Goal: Task Accomplishment & Management: Complete application form

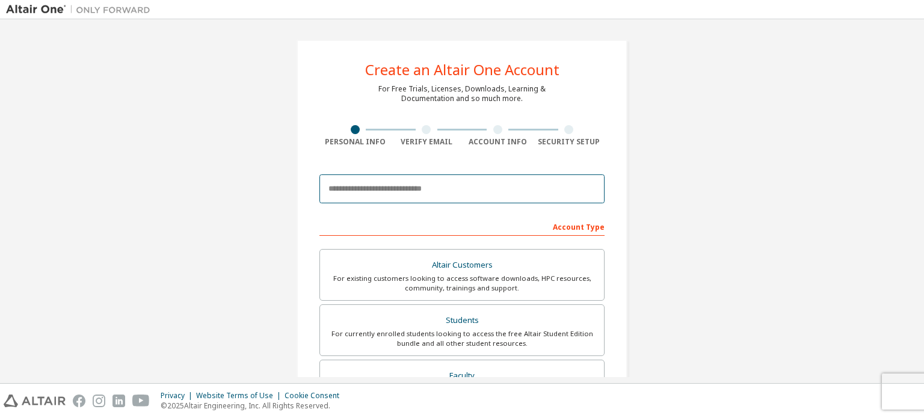
click at [490, 185] on input "email" at bounding box center [461, 188] width 285 height 29
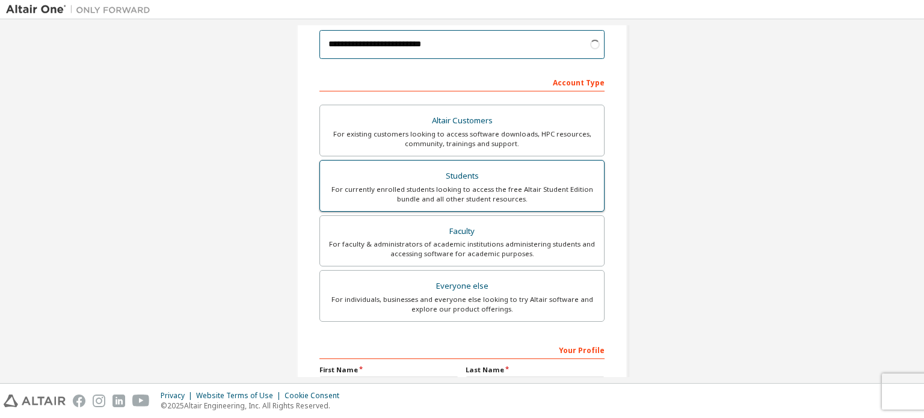
scroll to position [144, 0]
type input "**********"
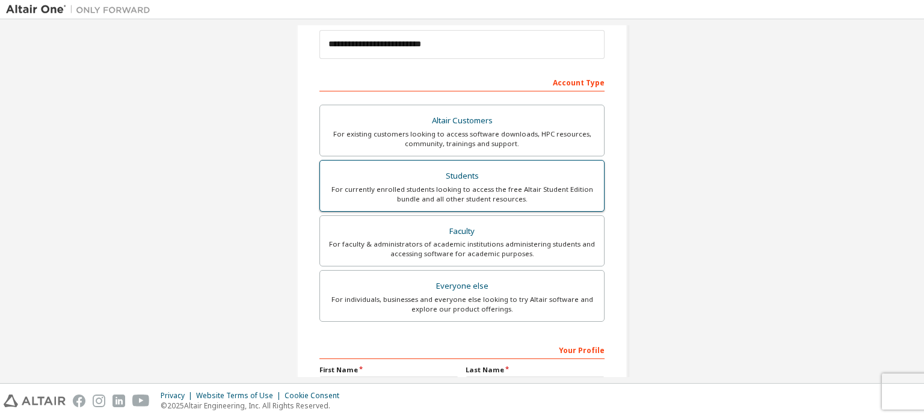
click at [475, 201] on div "For currently enrolled students looking to access the free Altair Student Editi…" at bounding box center [461, 194] width 269 height 19
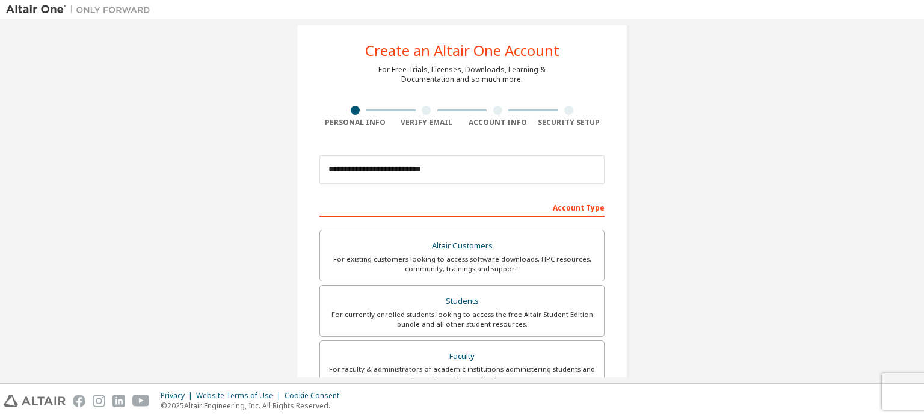
scroll to position [282, 0]
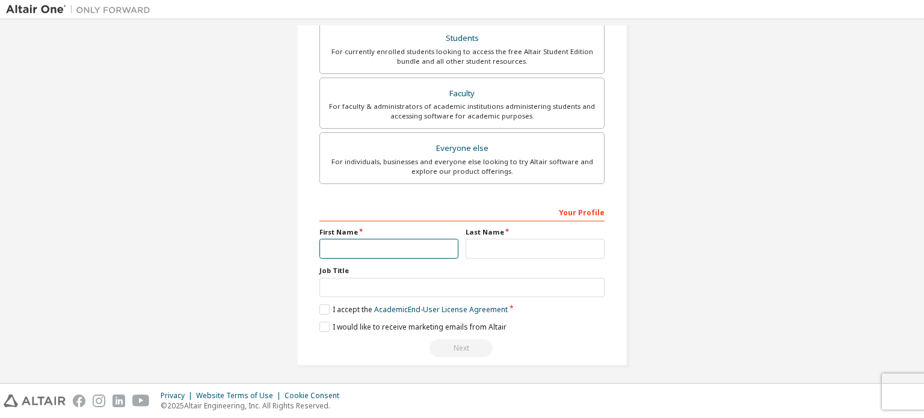
click at [345, 245] on input "text" at bounding box center [388, 249] width 139 height 20
click at [345, 245] on input "******" at bounding box center [388, 249] width 139 height 20
type input "******"
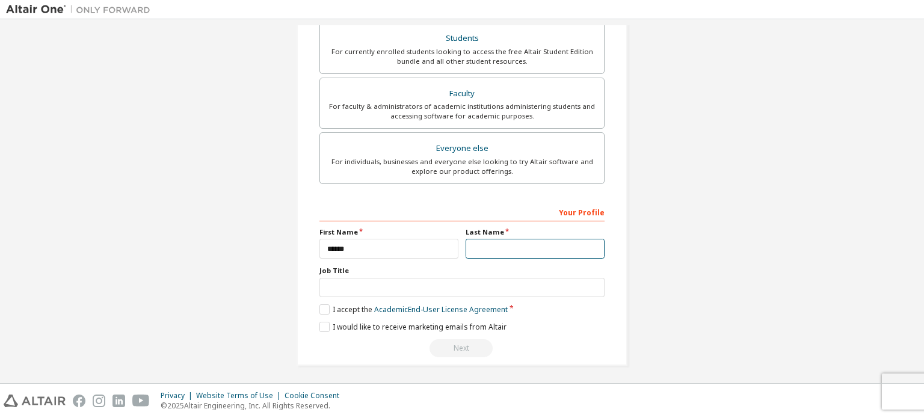
click at [517, 239] on input "text" at bounding box center [534, 249] width 139 height 20
type input "*"
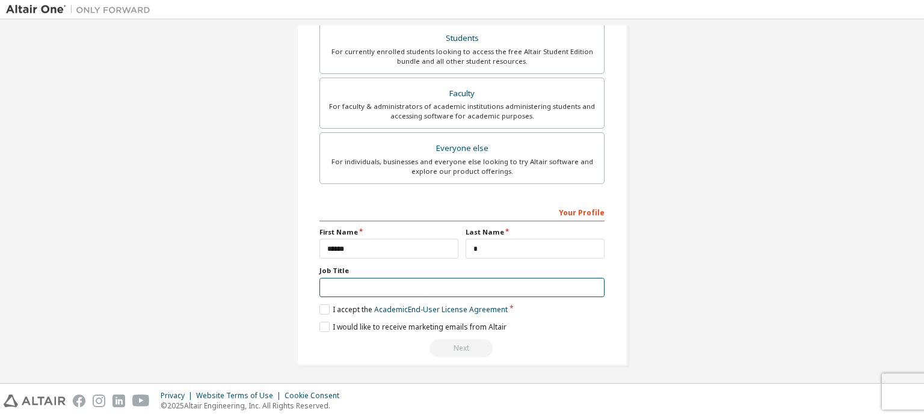
click at [388, 280] on input "text" at bounding box center [461, 288] width 285 height 20
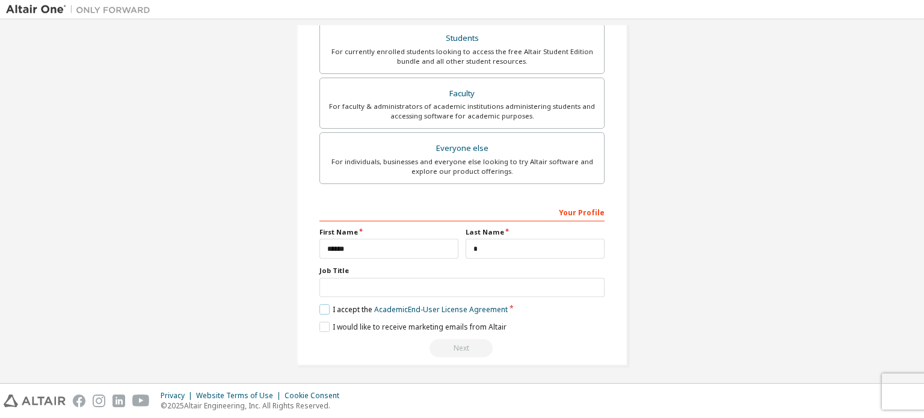
click at [321, 305] on label "I accept the Academic End-User License Agreement" at bounding box center [413, 309] width 188 height 10
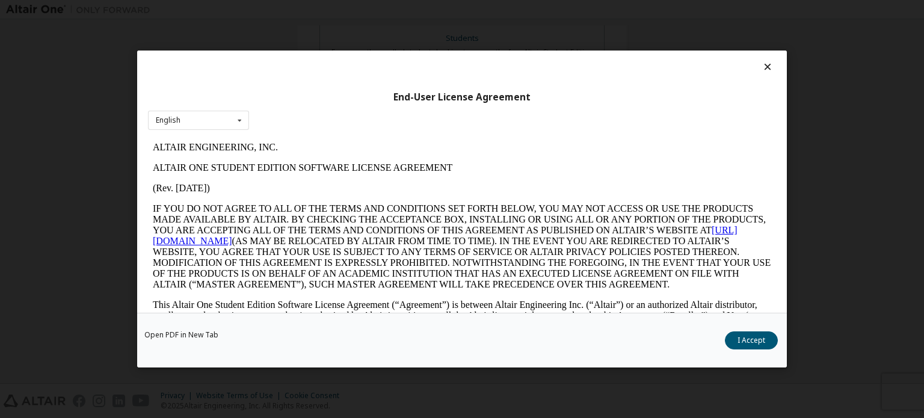
scroll to position [0, 0]
click at [740, 336] on button "I Accept" at bounding box center [751, 340] width 53 height 18
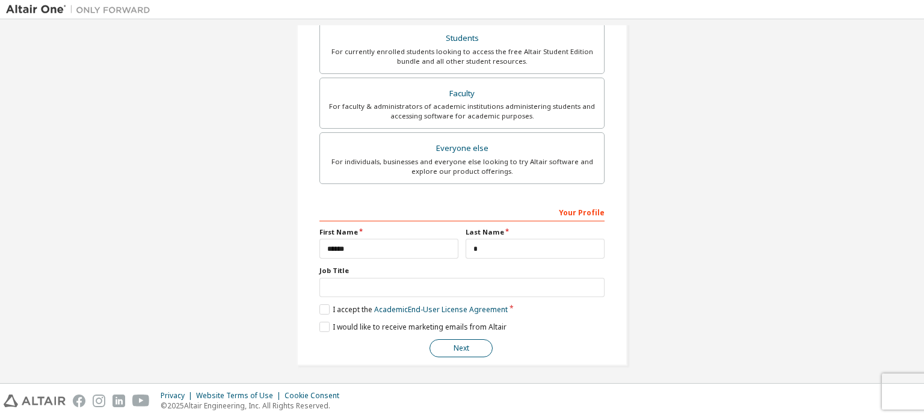
click at [458, 351] on button "Next" at bounding box center [460, 348] width 63 height 18
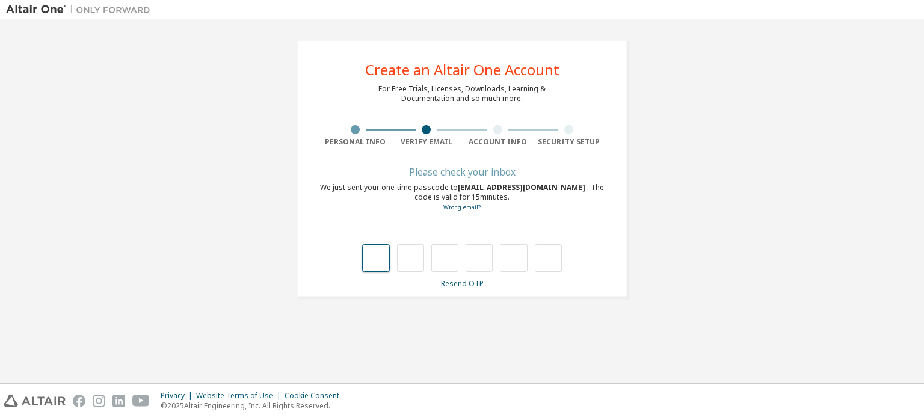
type input "*"
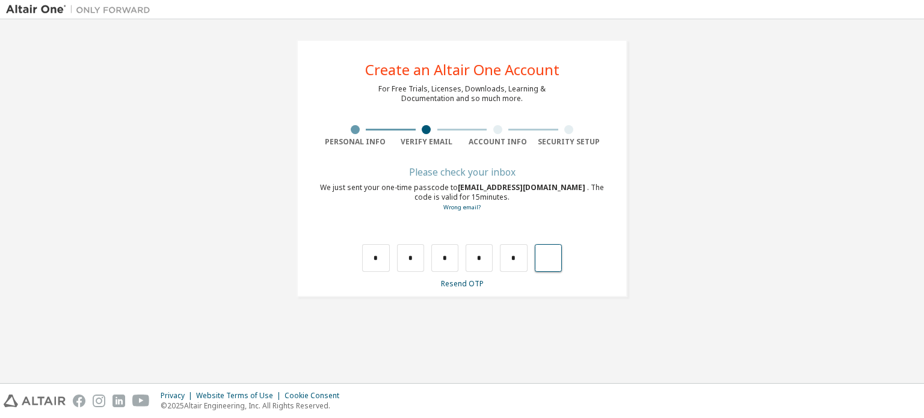
type input "*"
